Goal: Information Seeking & Learning: Learn about a topic

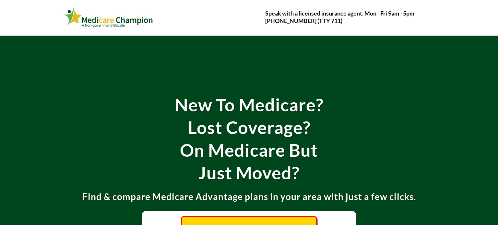
click at [121, 22] on img at bounding box center [108, 18] width 89 height 22
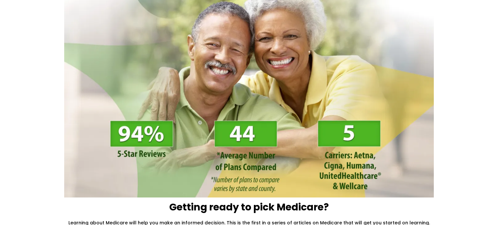
scroll to position [99, 0]
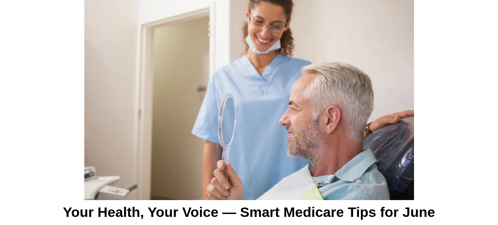
scroll to position [125, 0]
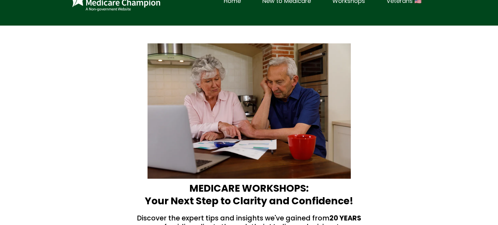
scroll to position [55, 0]
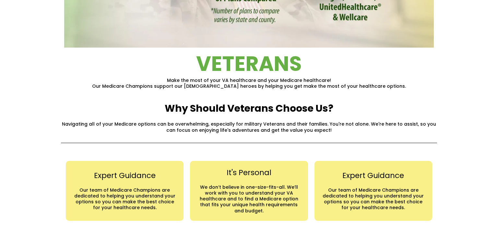
scroll to position [260, 0]
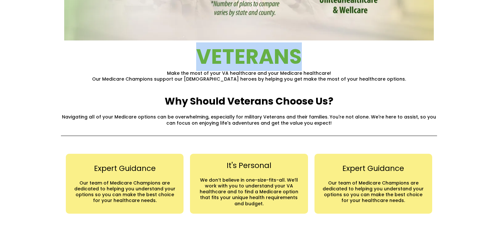
drag, startPoint x: 197, startPoint y: 55, endPoint x: 314, endPoint y: 55, distance: 117.1
click at [314, 55] on h2 "VETERANS" at bounding box center [249, 57] width 376 height 27
copy span "VETERANS"
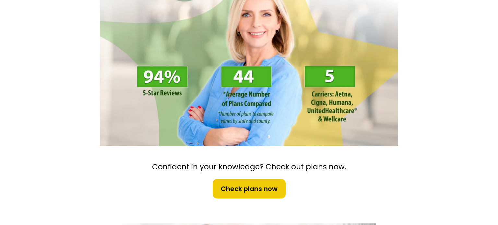
scroll to position [114, 0]
